Goal: Task Accomplishment & Management: Manage account settings

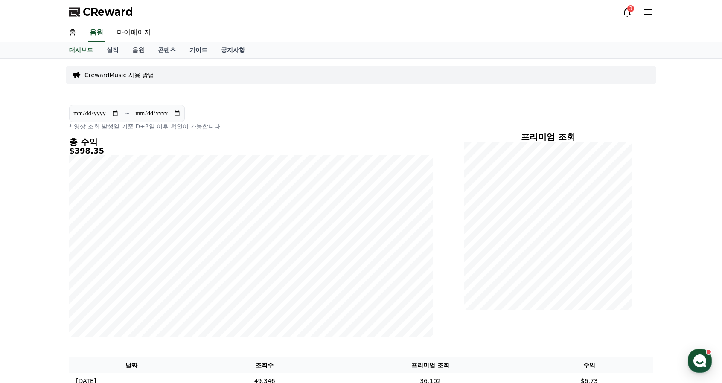
click at [134, 50] on link "음원" at bounding box center [138, 50] width 26 height 16
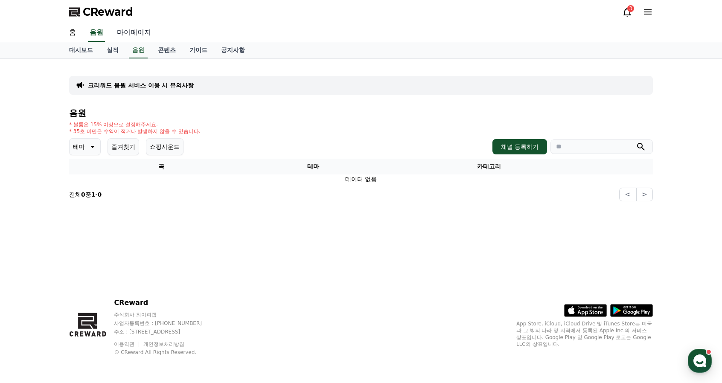
click at [140, 36] on link "마이페이지" at bounding box center [134, 33] width 48 height 18
select select "**********"
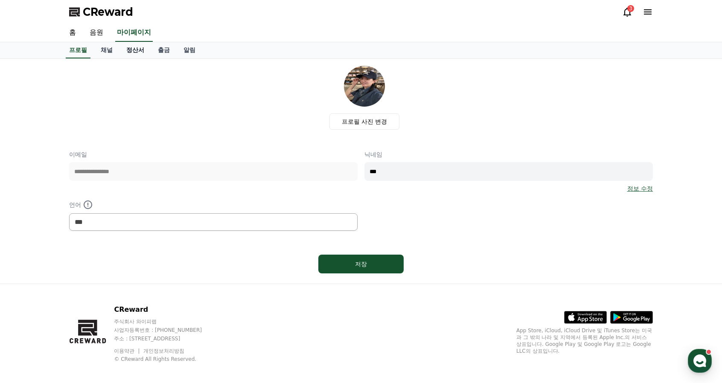
click at [137, 47] on link "정산서" at bounding box center [135, 50] width 32 height 16
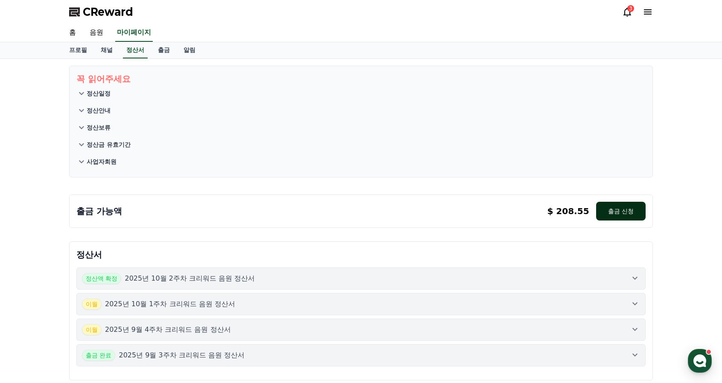
click at [623, 212] on button "출금 신청" at bounding box center [620, 211] width 49 height 19
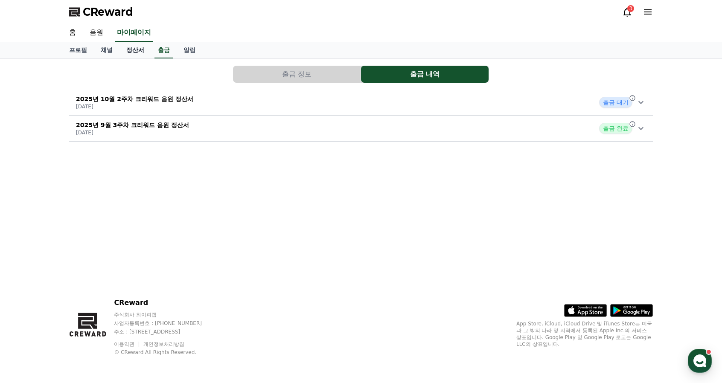
click at [133, 49] on link "정산서" at bounding box center [135, 50] width 32 height 16
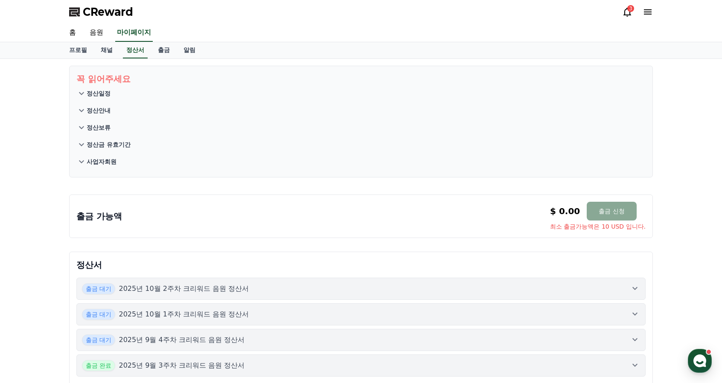
click at [106, 93] on p "정산일정" at bounding box center [99, 93] width 24 height 9
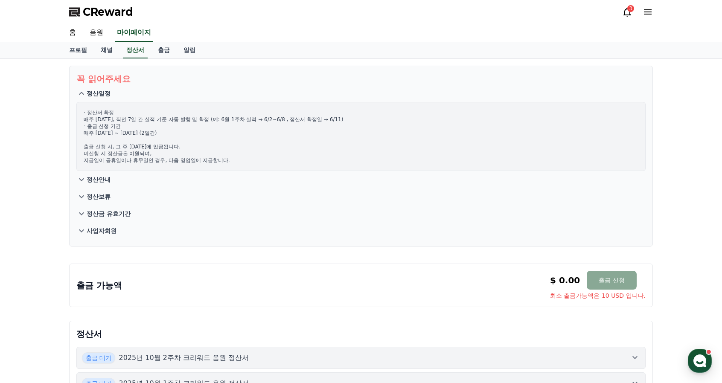
click at [623, 11] on icon at bounding box center [627, 12] width 10 height 10
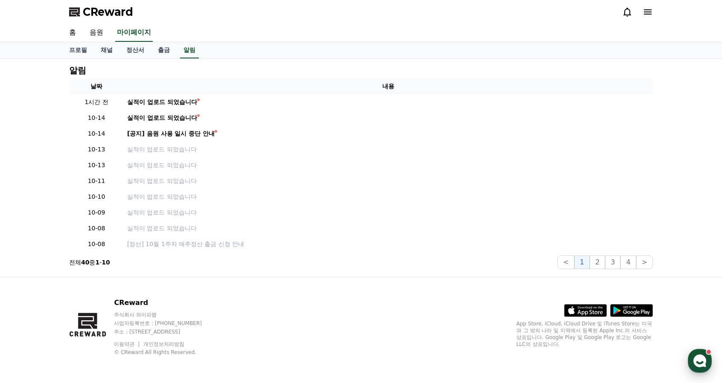
click at [701, 362] on icon "button" at bounding box center [699, 360] width 15 height 15
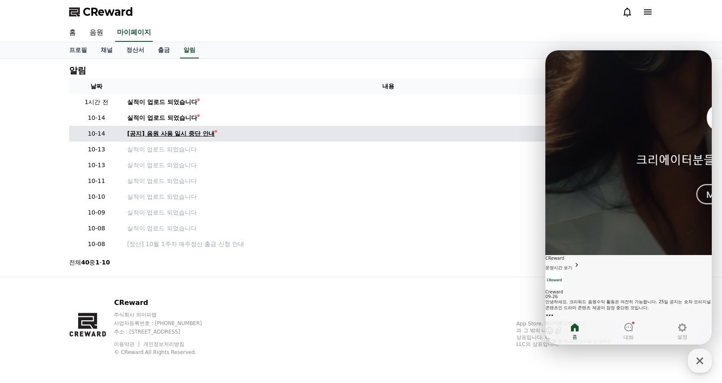
click at [203, 134] on div "[공지] 음원 사용 일시 중단 안내" at bounding box center [170, 133] width 87 height 9
